Goal: Share content: Share content

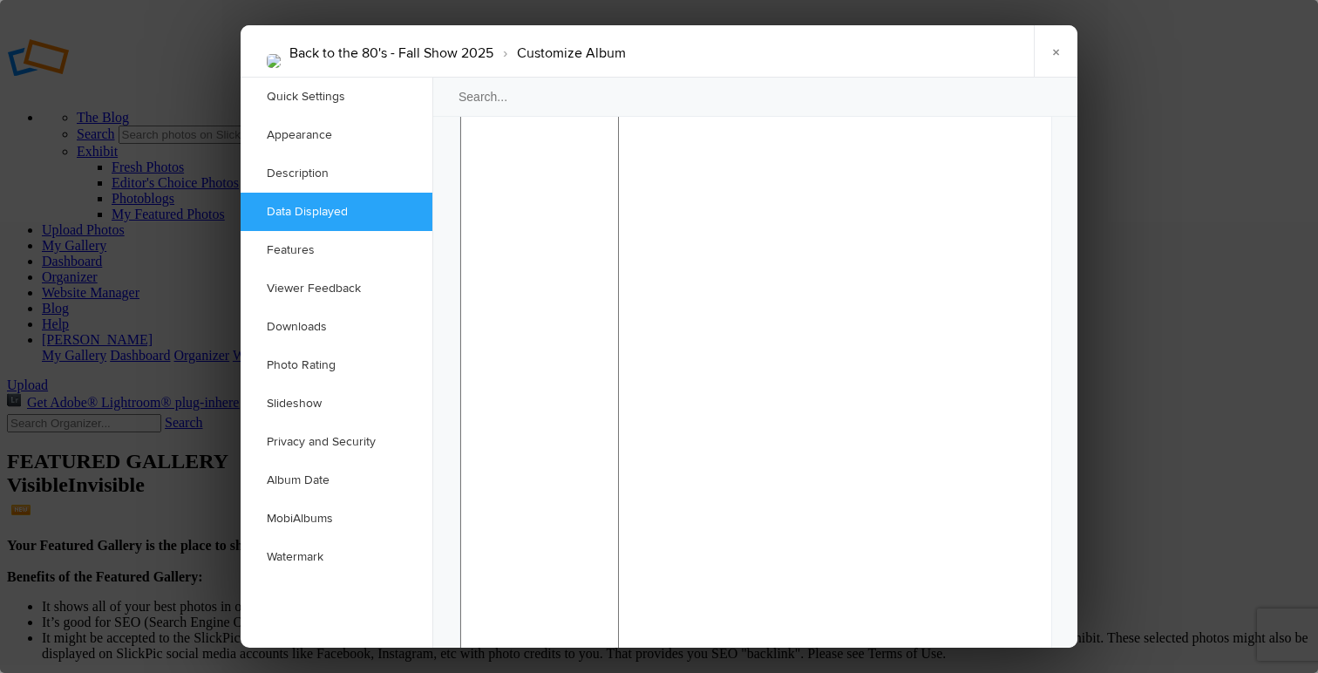
scroll to position [1657, 0]
click at [1055, 55] on link "×" at bounding box center [1056, 51] width 44 height 52
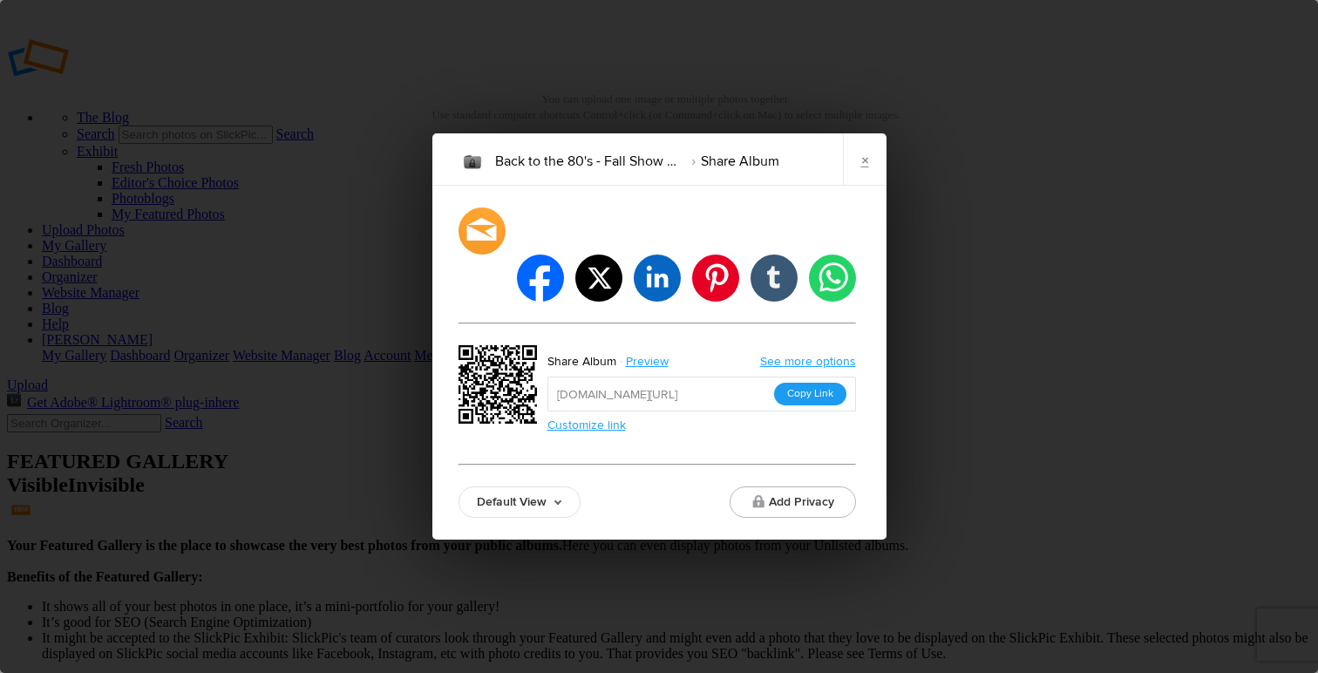
click at [794, 383] on button "Copy Link" at bounding box center [810, 394] width 72 height 23
click at [855, 181] on link "×" at bounding box center [865, 159] width 44 height 52
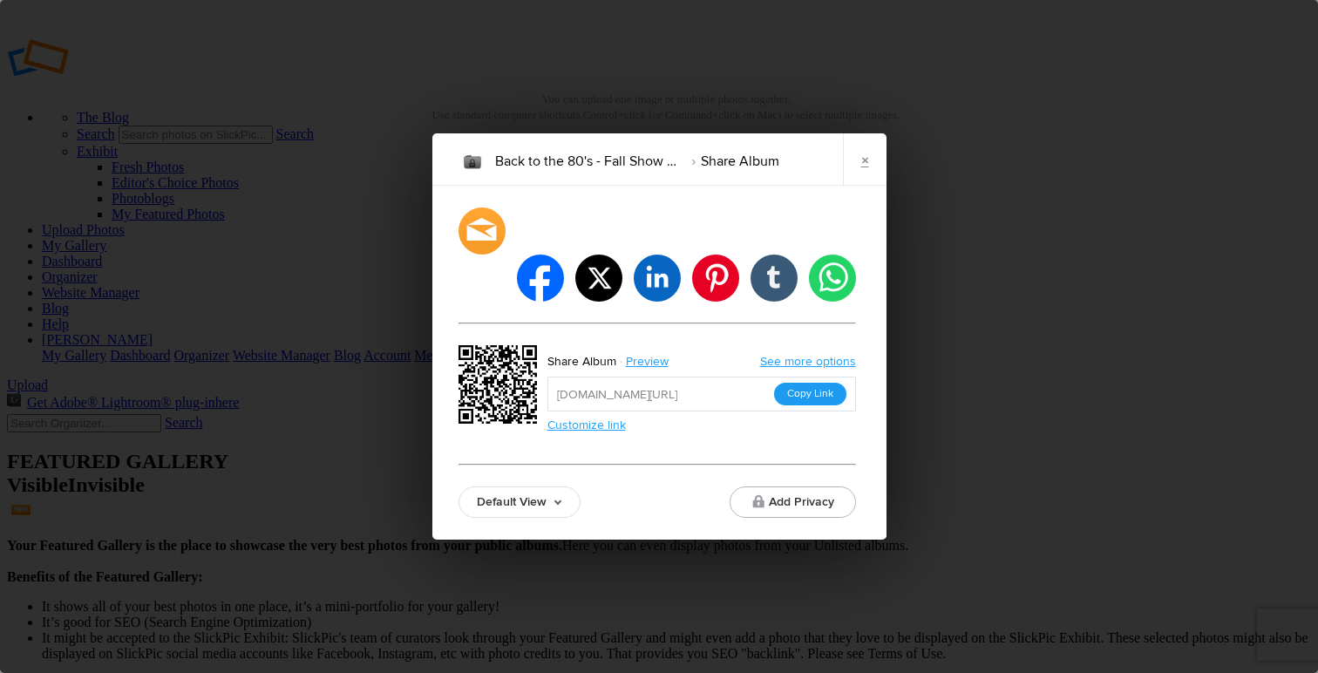
click at [808, 383] on button "Copy Link" at bounding box center [810, 394] width 72 height 23
click at [828, 383] on button "Copy Link" at bounding box center [810, 394] width 72 height 23
click at [806, 383] on button "Copy Link" at bounding box center [810, 394] width 72 height 23
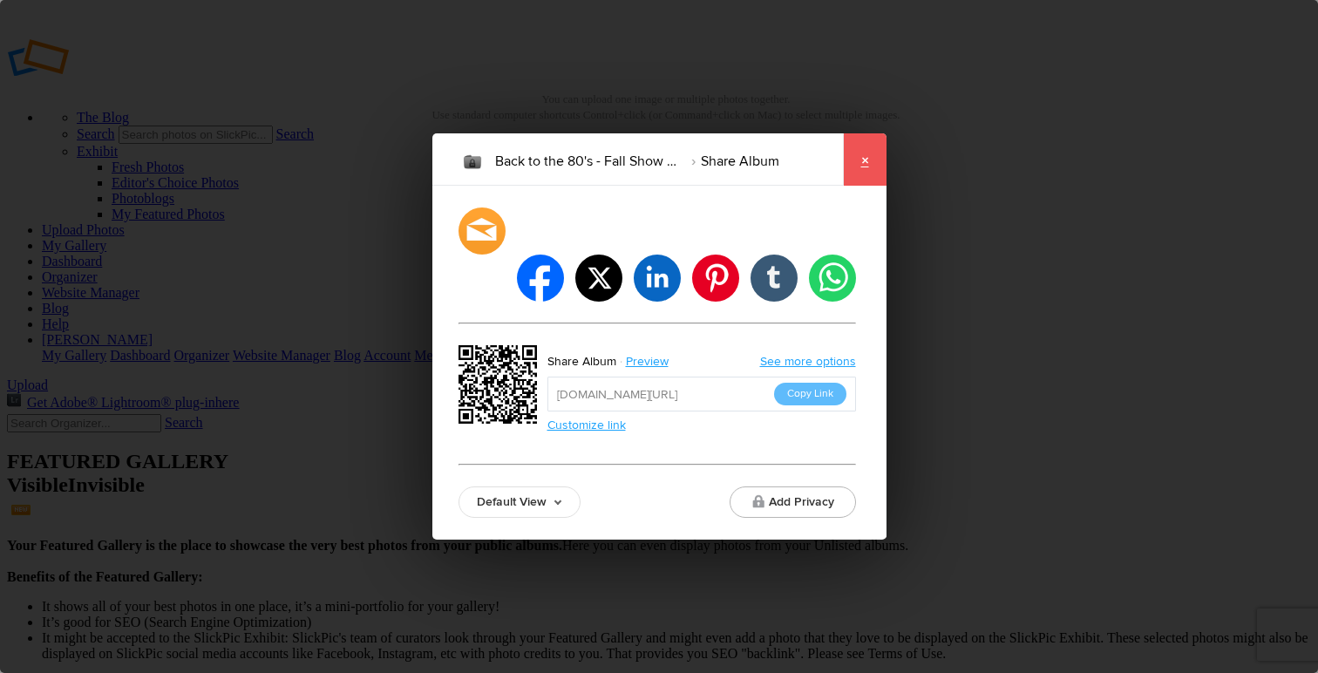
click at [863, 173] on link "×" at bounding box center [865, 159] width 44 height 52
